Goal: Submit feedback/report problem

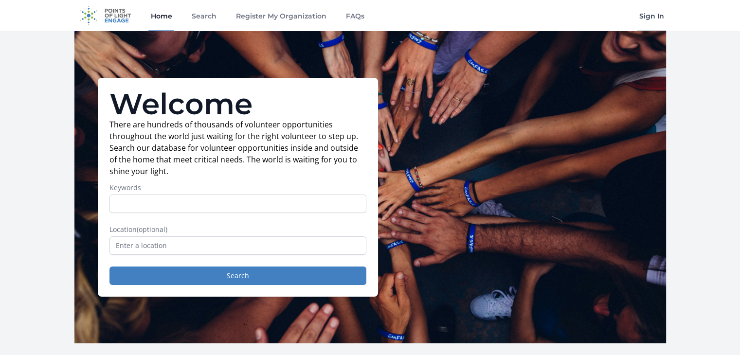
click at [638, 13] on link "Sign In" at bounding box center [651, 15] width 29 height 31
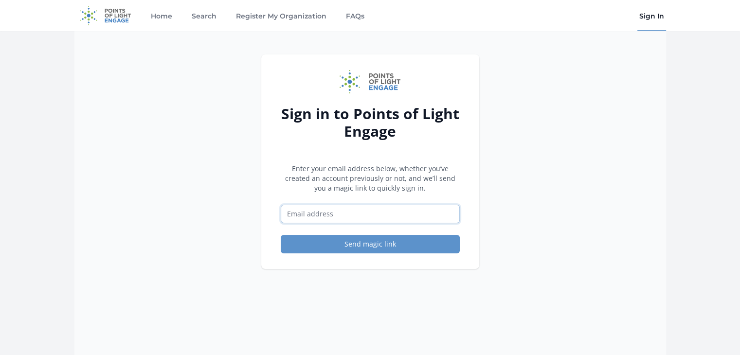
click at [346, 219] on input "Email address" at bounding box center [370, 214] width 179 height 18
type input "[EMAIL_ADDRESS][DOMAIN_NAME]"
click at [281, 235] on button "Send magic link" at bounding box center [370, 244] width 179 height 18
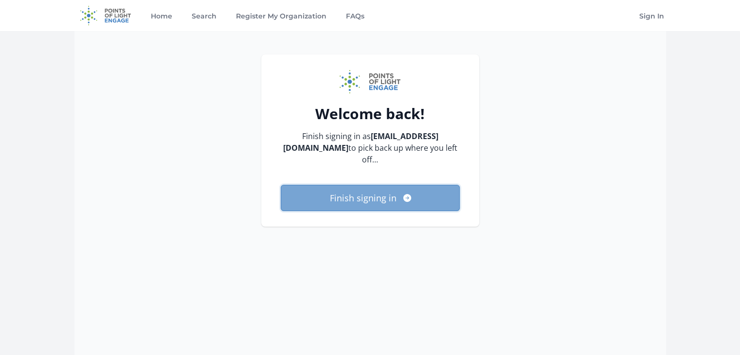
click at [367, 185] on button "Finish signing in" at bounding box center [370, 198] width 179 height 26
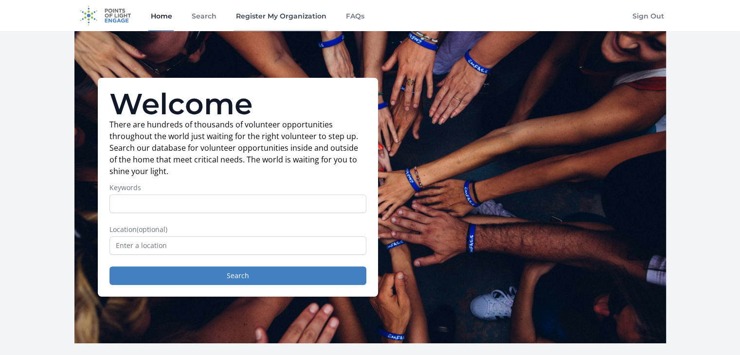
click at [275, 13] on link "Register My Organization" at bounding box center [280, 15] width 94 height 31
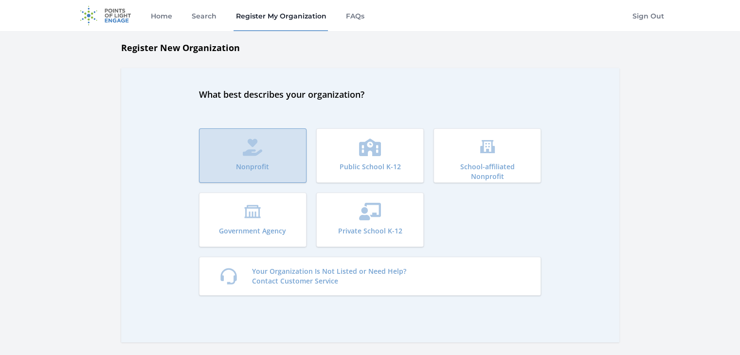
click at [280, 154] on button "Nonprofit" at bounding box center [253, 155] width 108 height 54
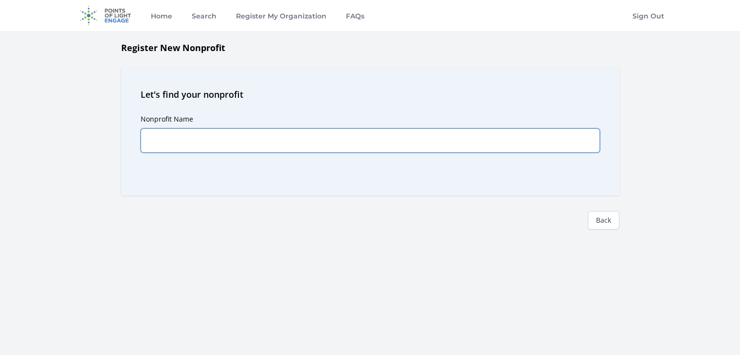
click at [273, 141] on input "Nonprofit Name" at bounding box center [370, 140] width 459 height 24
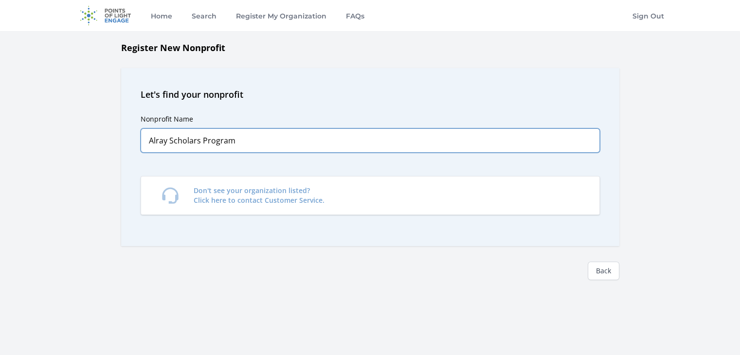
drag, startPoint x: 254, startPoint y: 139, endPoint x: 200, endPoint y: 136, distance: 53.6
click at [200, 136] on input "Alray Scholars Program" at bounding box center [370, 140] width 459 height 24
type input "Alray Scholars"
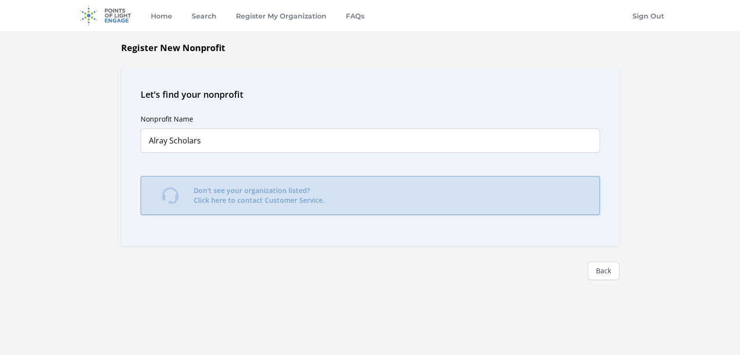
click at [215, 203] on p "Don't see your organization listed? Click here to contact Customer Service." at bounding box center [259, 195] width 131 height 19
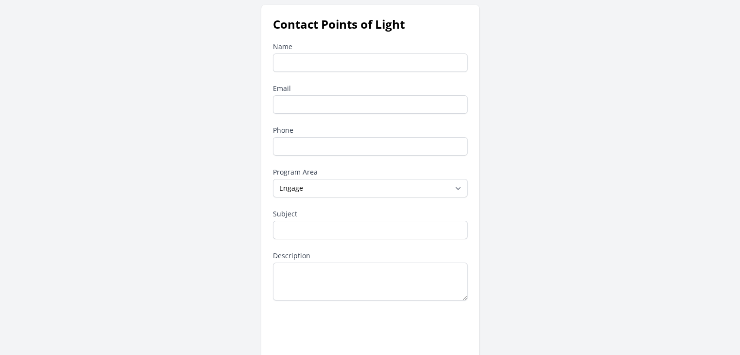
scroll to position [49, 0]
click at [305, 65] on input "Name" at bounding box center [370, 63] width 195 height 18
type input "[PERSON_NAME]"
click at [359, 106] on input "cjoseph@alray.ord" at bounding box center [370, 105] width 195 height 18
type input "cjoseph@alray.org"
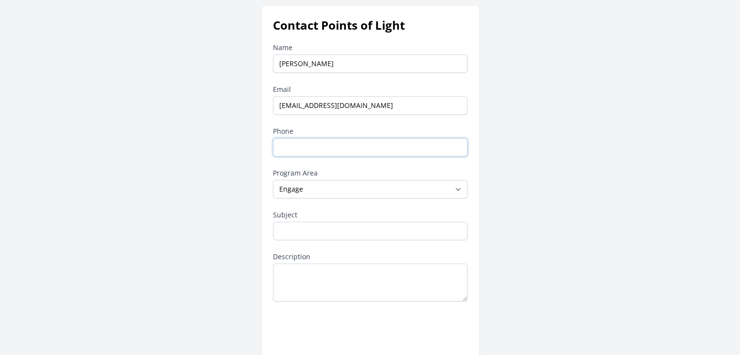
click at [344, 146] on input "Phone" at bounding box center [370, 147] width 195 height 18
type input "617-807-0104"
click at [306, 226] on input "Subject" at bounding box center [370, 231] width 195 height 18
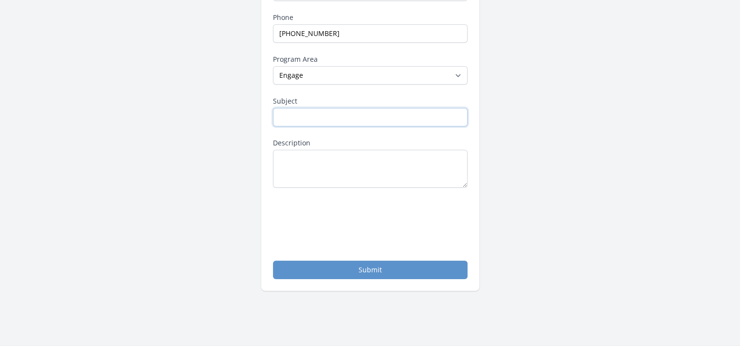
scroll to position [146, 0]
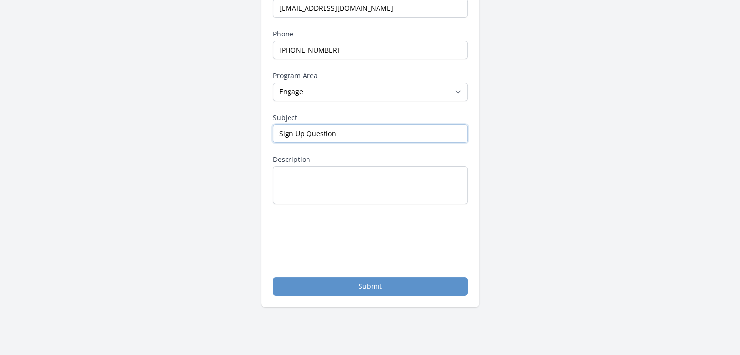
type input "Sign Up Question"
click at [339, 187] on textarea "Description" at bounding box center [370, 185] width 195 height 38
type textarea "Our organization is not listed. How do we get added to the catalog? Thank you!"
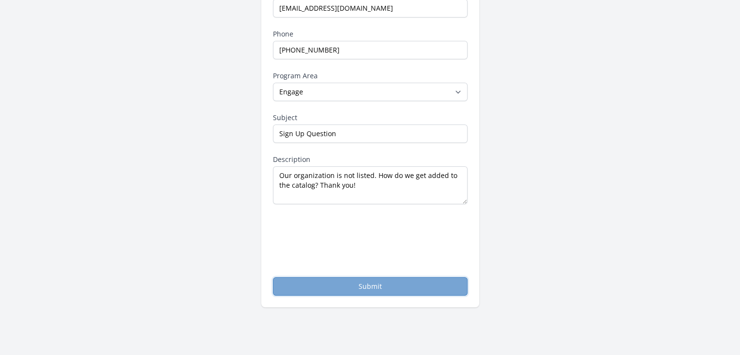
click at [320, 283] on button "Submit" at bounding box center [370, 286] width 195 height 18
